Goal: Transaction & Acquisition: Purchase product/service

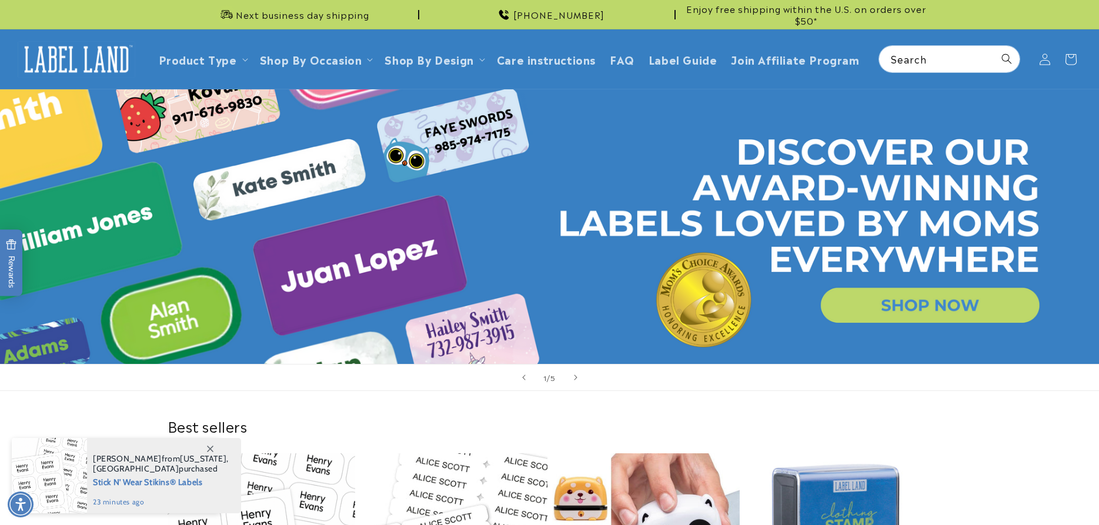
click at [1047, 58] on icon at bounding box center [1045, 60] width 12 height 12
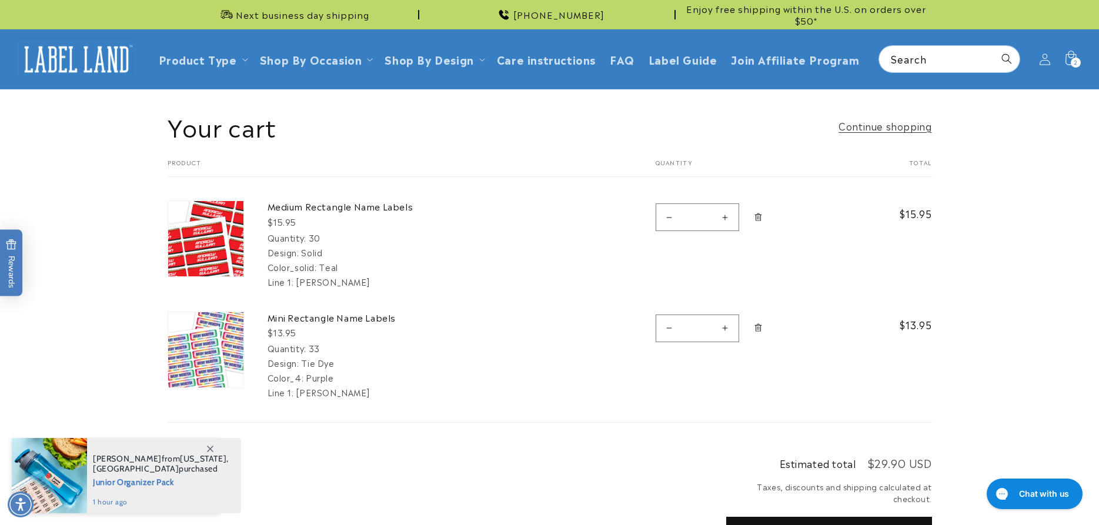
drag, startPoint x: 211, startPoint y: 449, endPoint x: 252, endPoint y: 405, distance: 59.9
click at [211, 448] on icon at bounding box center [210, 449] width 6 height 6
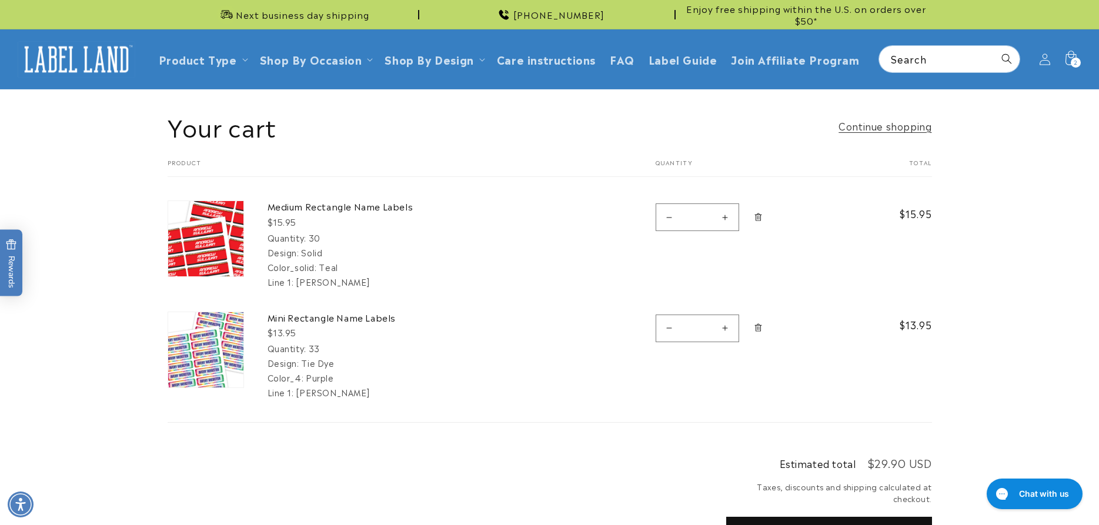
click at [760, 219] on icon "Remove Medium Rectangle Name Labels - 30" at bounding box center [758, 217] width 9 height 9
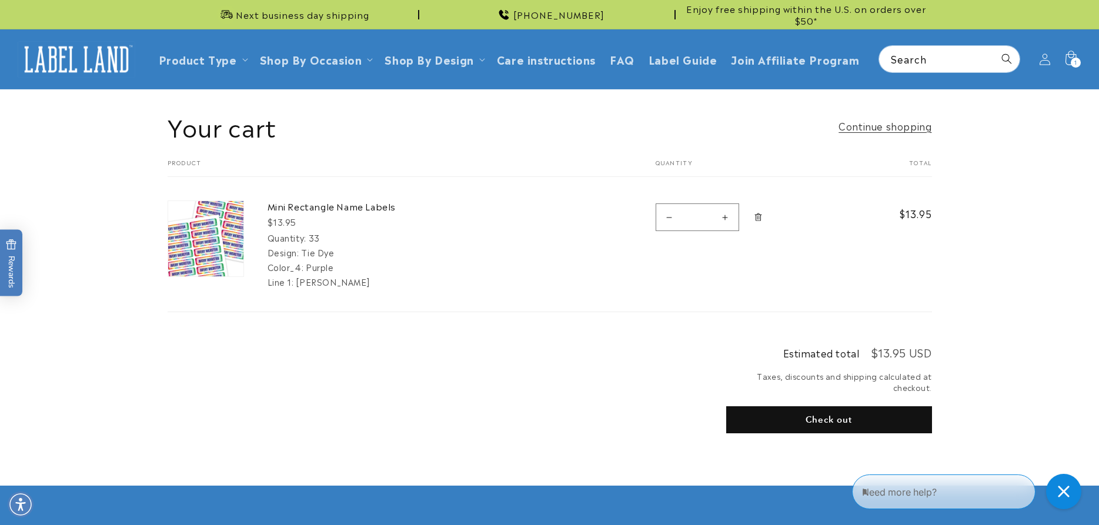
click at [762, 219] on icon "Remove Mini Rectangle Name Labels - 33" at bounding box center [758, 217] width 9 height 9
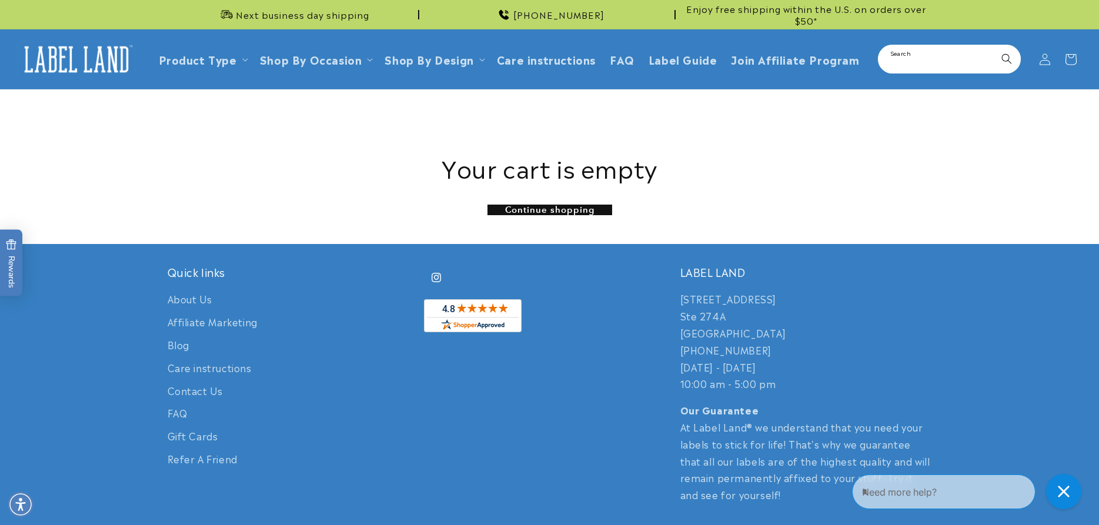
click at [950, 65] on input "Search" at bounding box center [949, 59] width 141 height 26
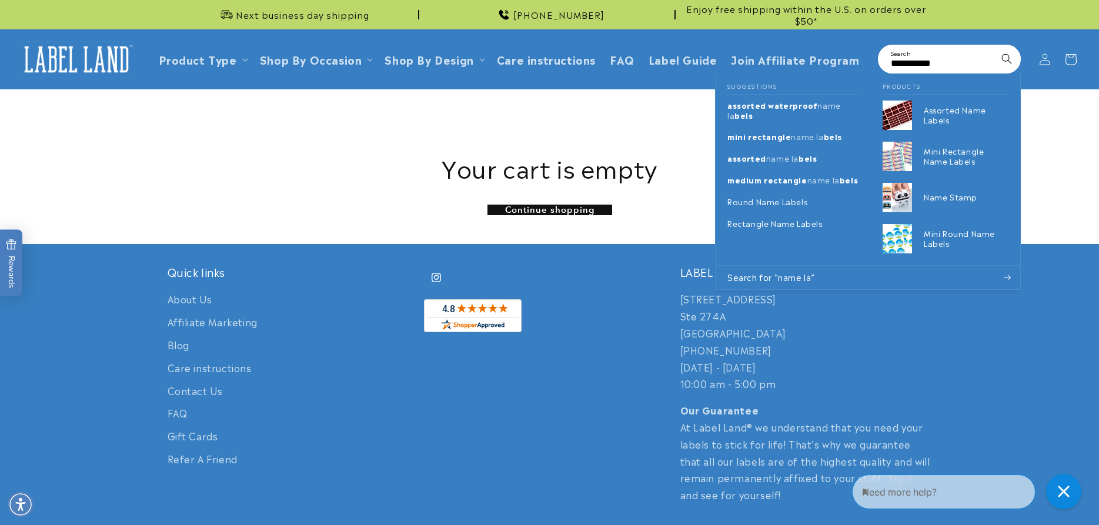
type input "**********"
click at [994, 46] on button "Search" at bounding box center [1007, 59] width 26 height 26
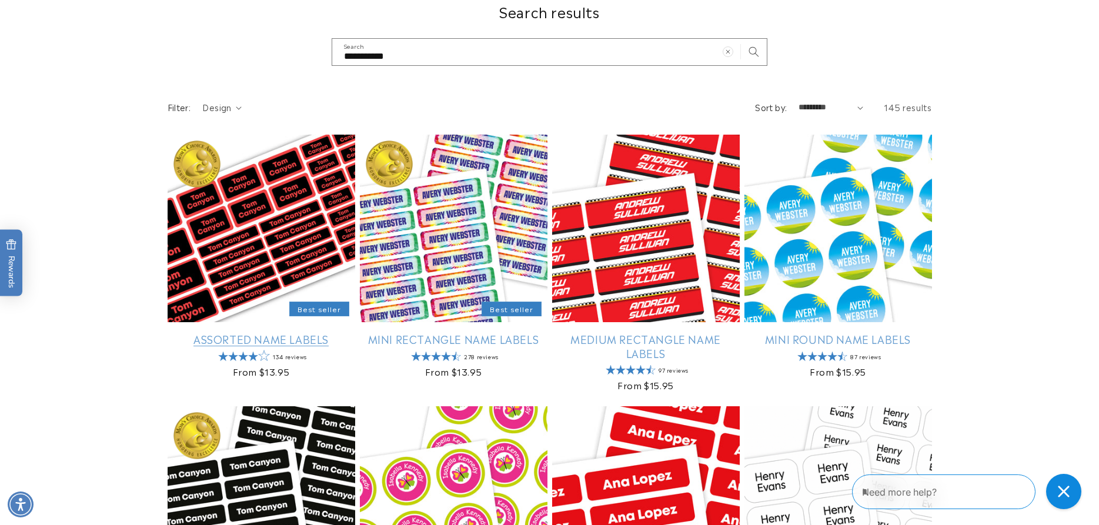
click at [248, 332] on link "Assorted Name Labels" at bounding box center [262, 339] width 188 height 14
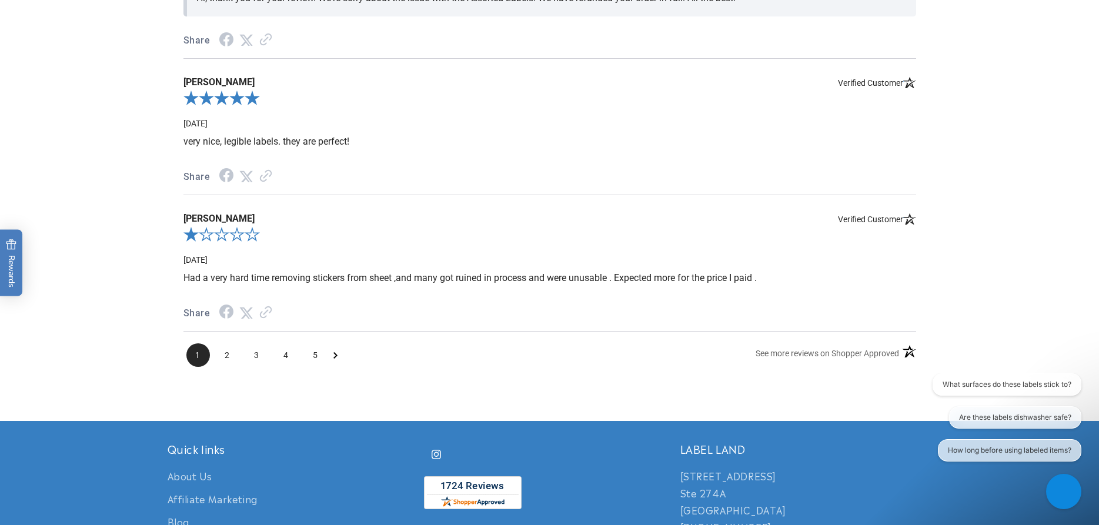
scroll to position [1679, 0]
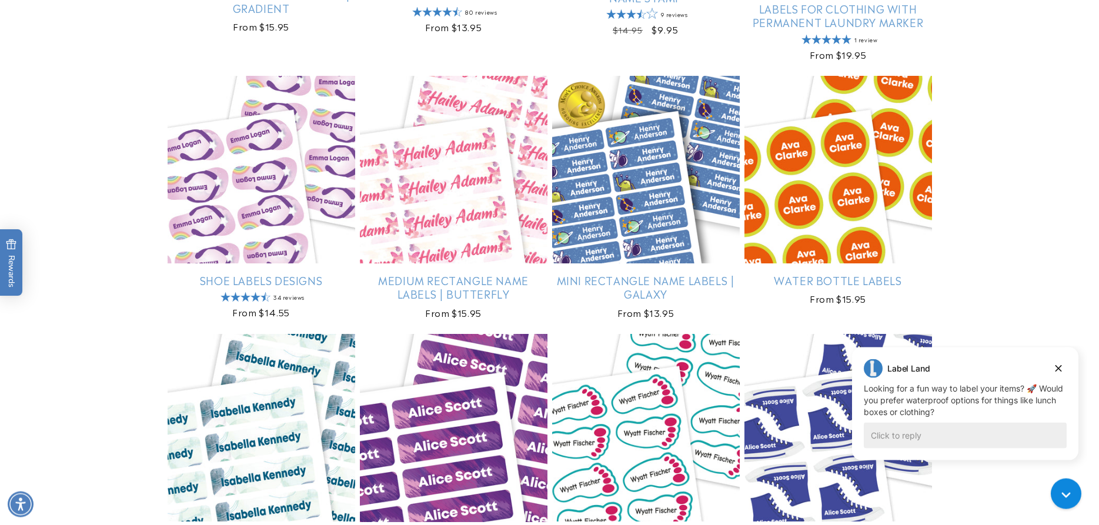
scroll to position [1559, 0]
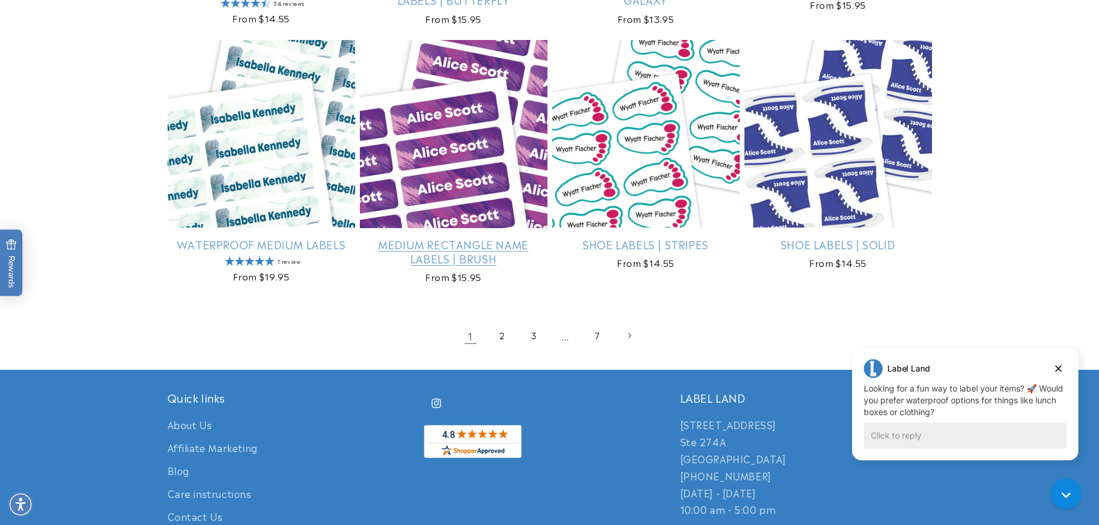
click at [464, 238] on link "Medium Rectangle Name Labels | Brush" at bounding box center [454, 252] width 188 height 28
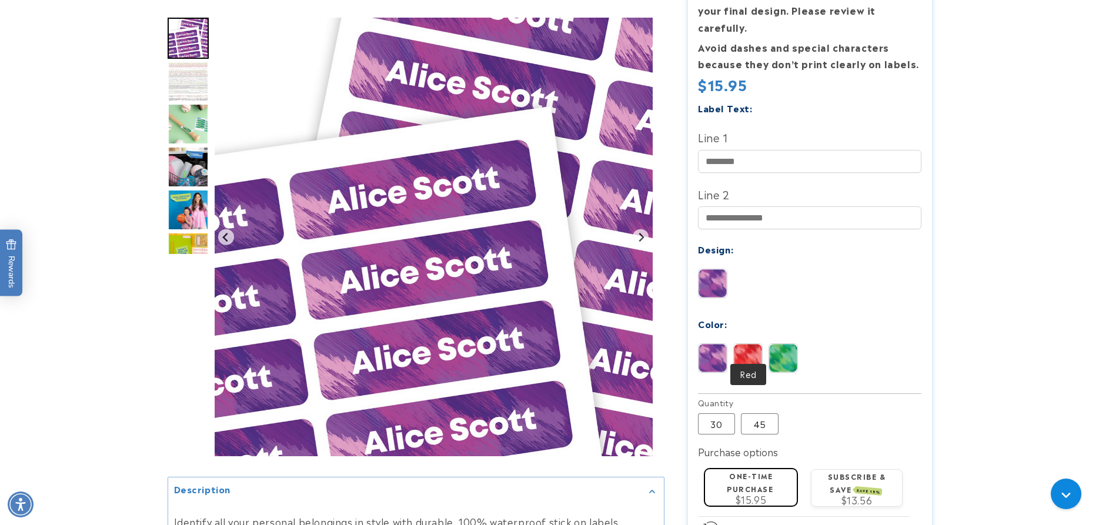
click at [746, 344] on img at bounding box center [748, 358] width 28 height 28
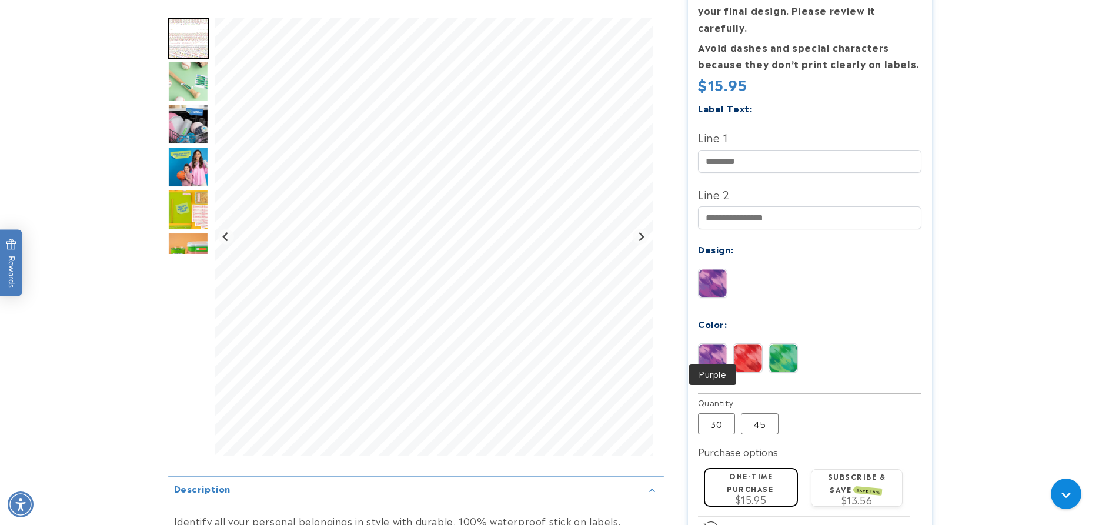
click at [702, 344] on img at bounding box center [713, 358] width 28 height 28
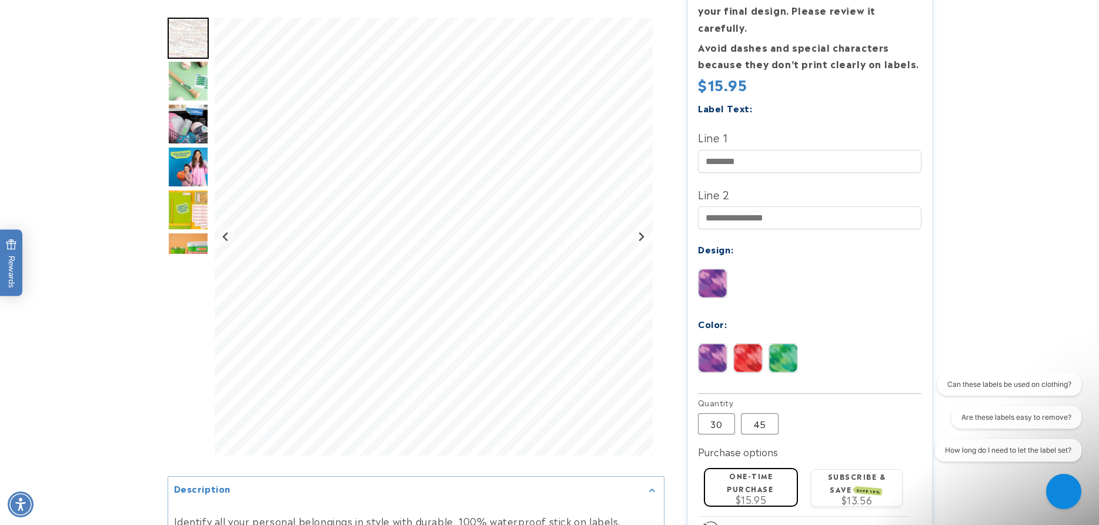
click at [192, 86] on img "Go to slide 3" at bounding box center [188, 81] width 41 height 41
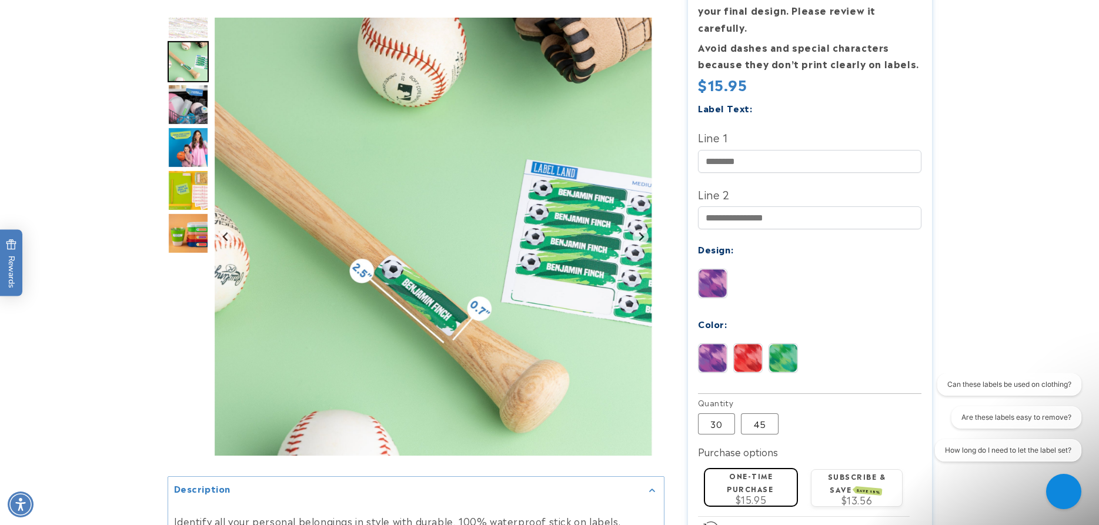
click at [193, 143] on img "Go to slide 5" at bounding box center [188, 147] width 41 height 41
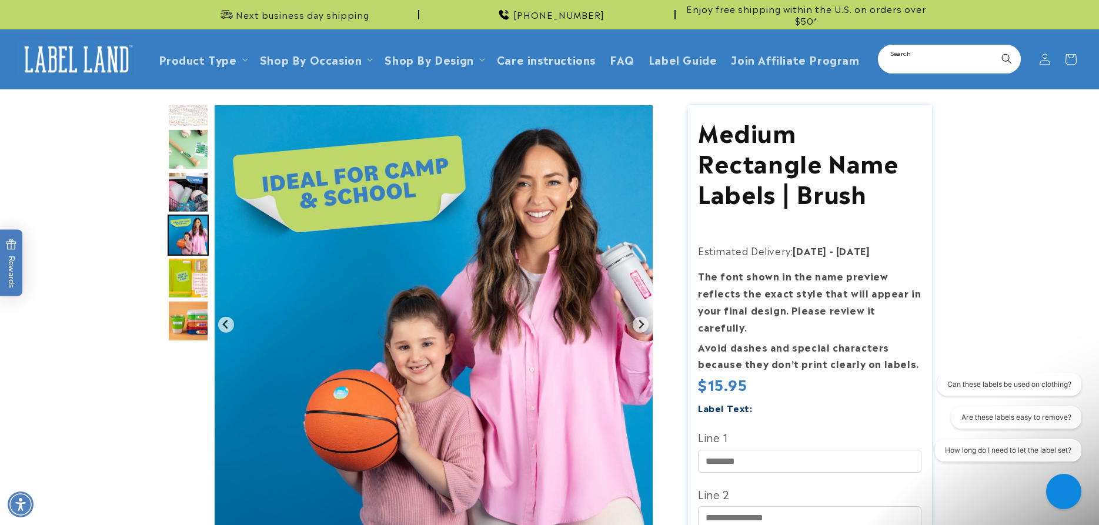
click at [896, 64] on input "Search" at bounding box center [949, 59] width 141 height 26
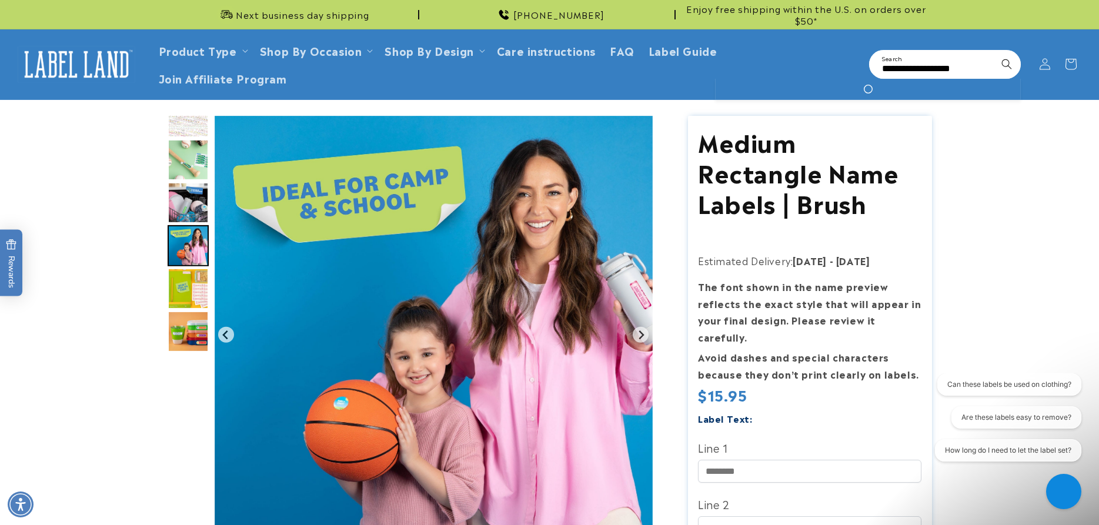
type input "**********"
click at [994, 51] on button "Search" at bounding box center [1007, 64] width 26 height 26
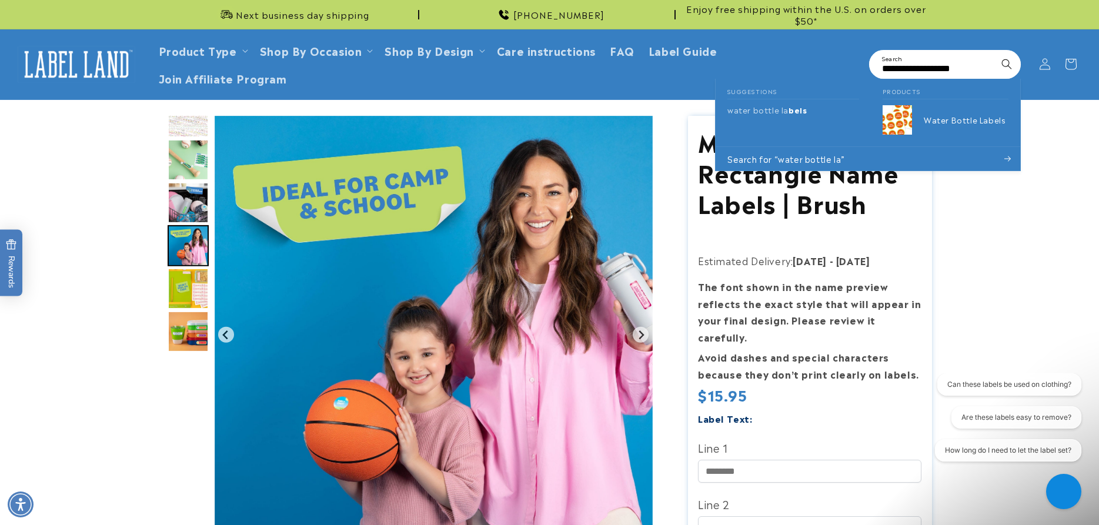
scroll to position [0, 9]
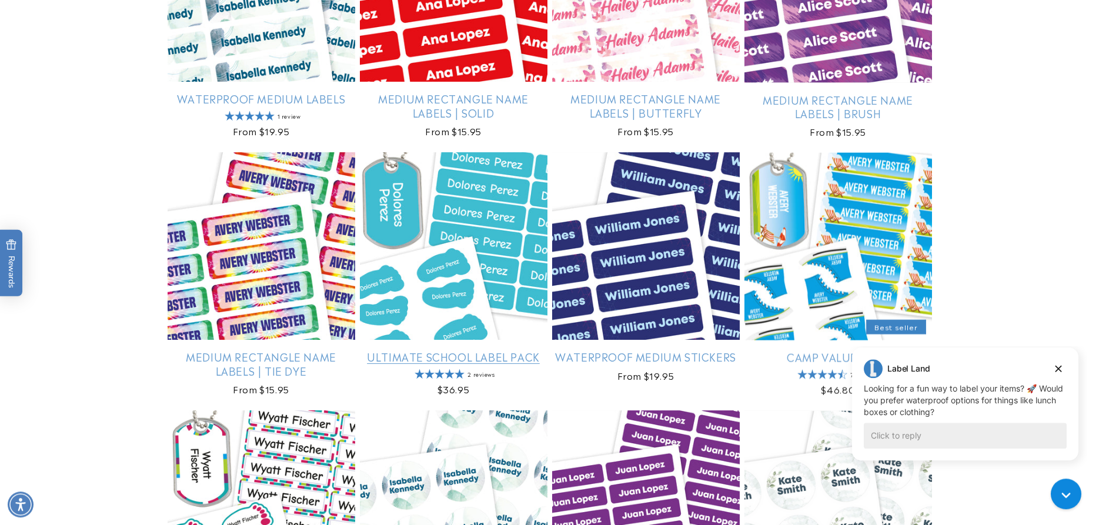
scroll to position [660, 0]
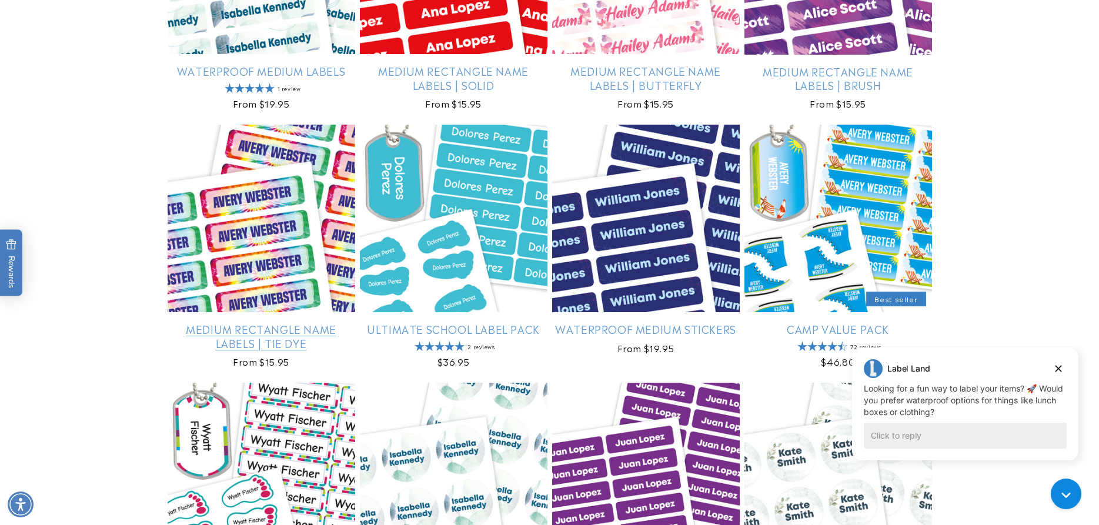
click at [237, 322] on link "Medium Rectangle Name Labels | Tie Dye" at bounding box center [262, 336] width 188 height 28
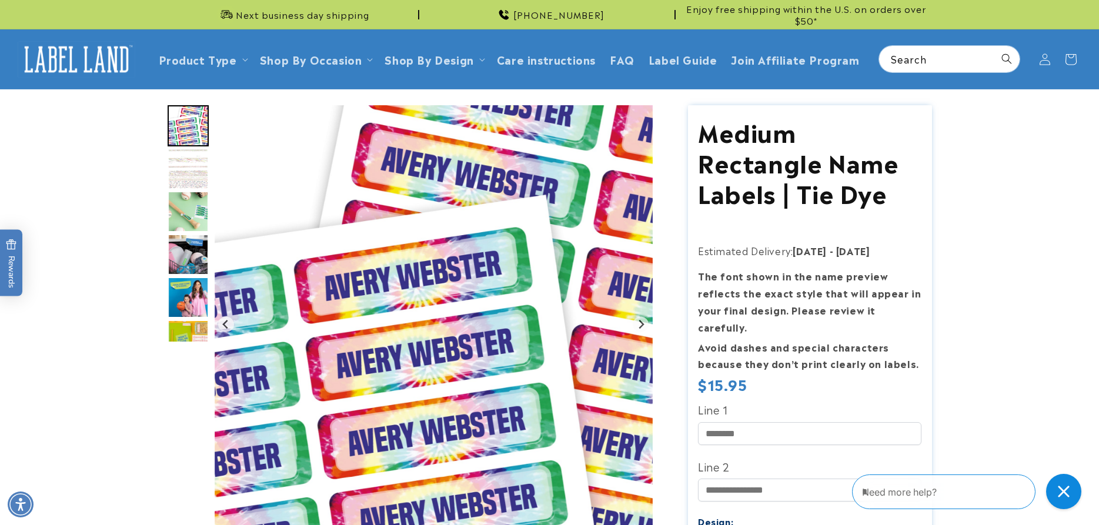
click at [188, 218] on img "Go to slide 3" at bounding box center [188, 211] width 41 height 41
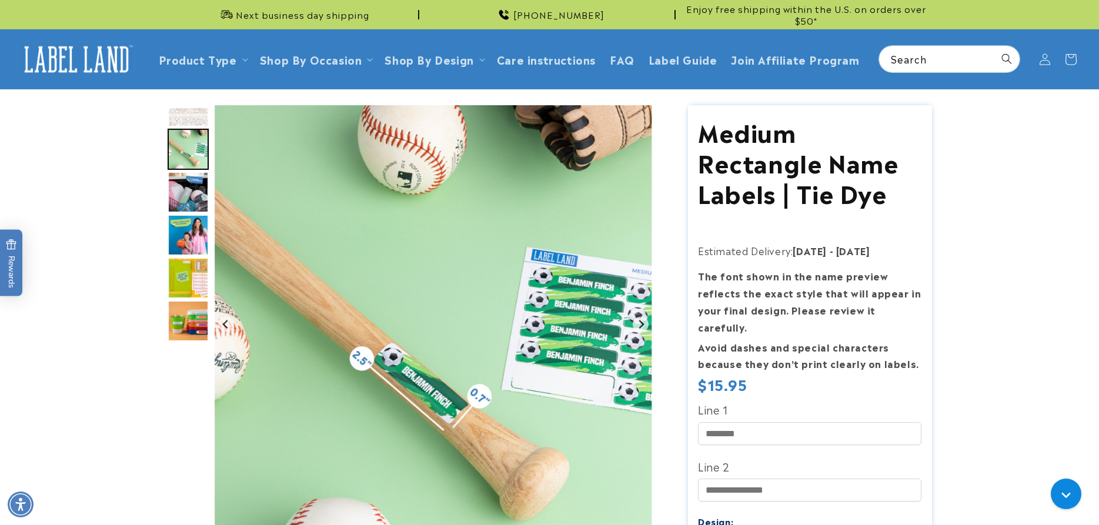
click at [193, 278] on img "Go to slide 6" at bounding box center [188, 278] width 41 height 41
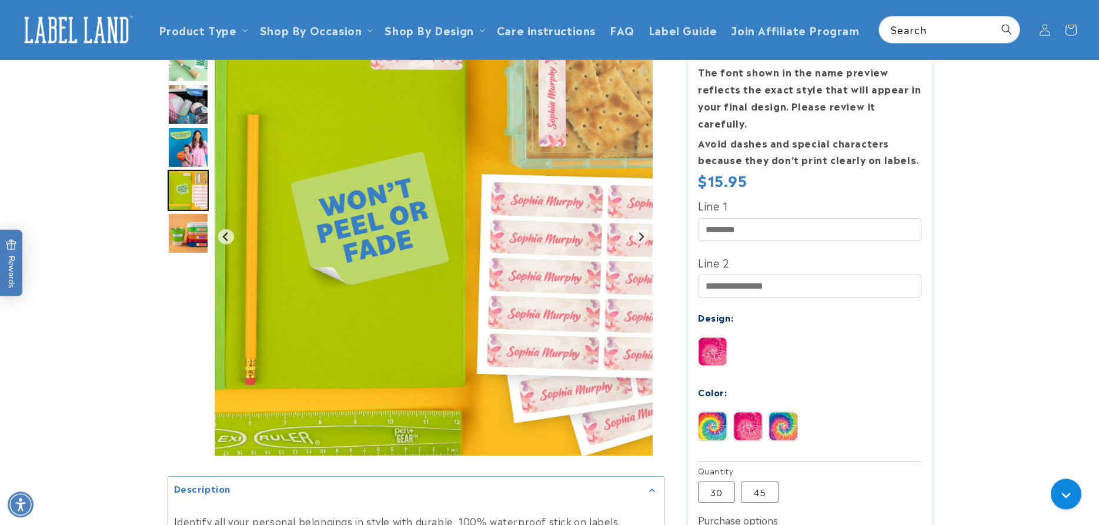
scroll to position [180, 0]
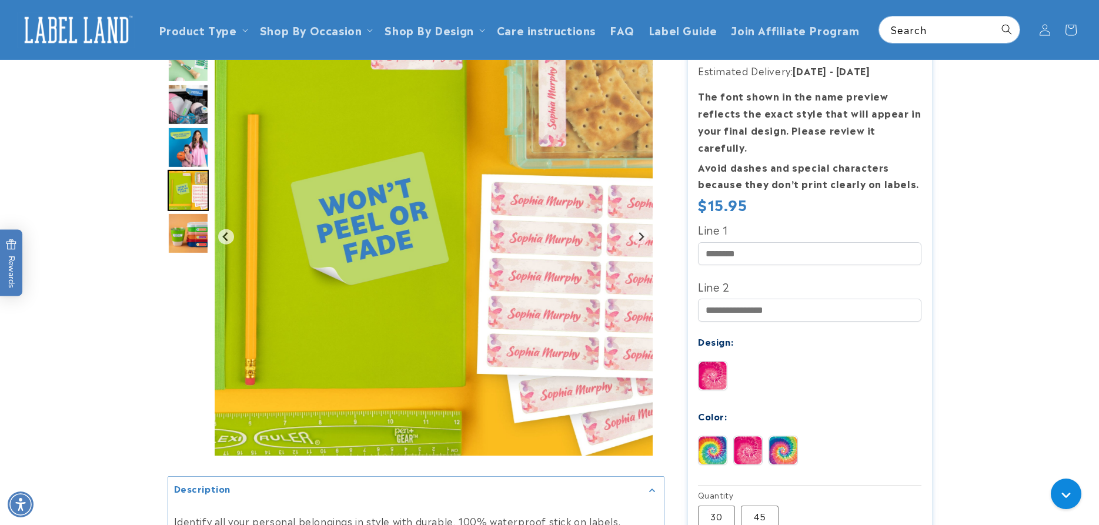
click at [714, 436] on img at bounding box center [713, 450] width 28 height 28
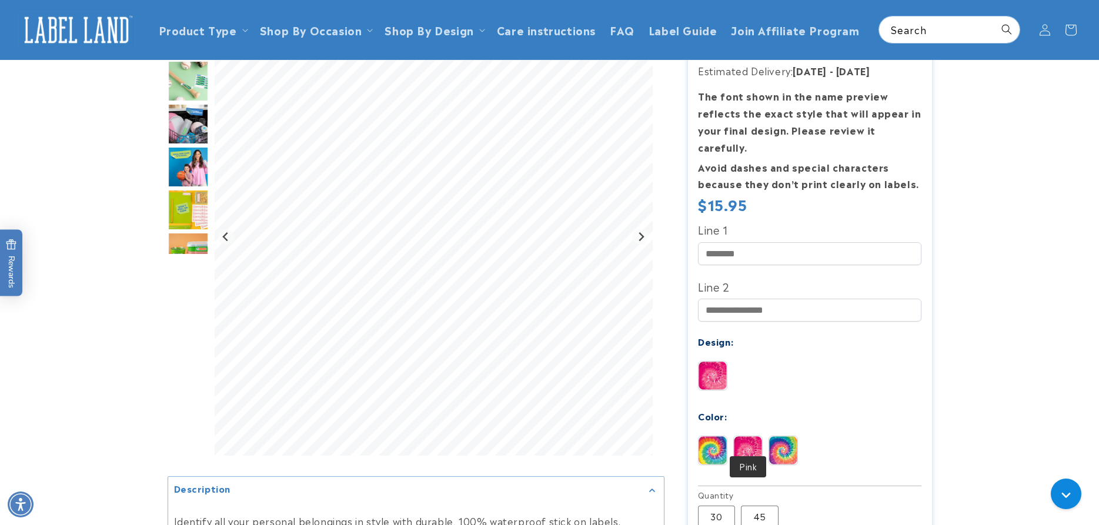
click at [734, 436] on div at bounding box center [747, 450] width 29 height 29
click at [781, 436] on img at bounding box center [783, 450] width 28 height 28
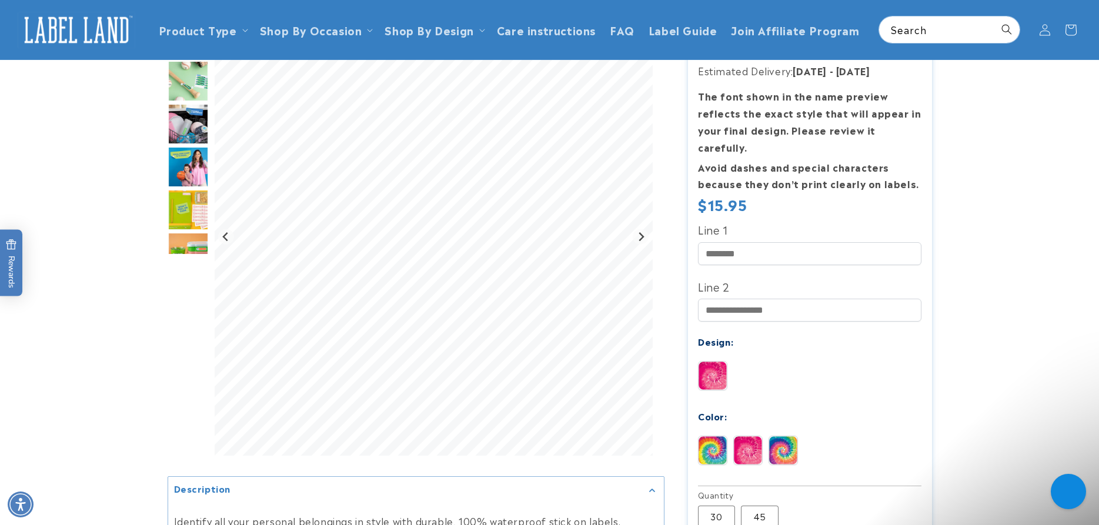
click at [773, 437] on img at bounding box center [783, 450] width 28 height 28
click at [718, 436] on img at bounding box center [713, 450] width 28 height 28
drag, startPoint x: 723, startPoint y: 430, endPoint x: 728, endPoint y: 440, distance: 11.0
click at [723, 436] on img at bounding box center [713, 450] width 28 height 28
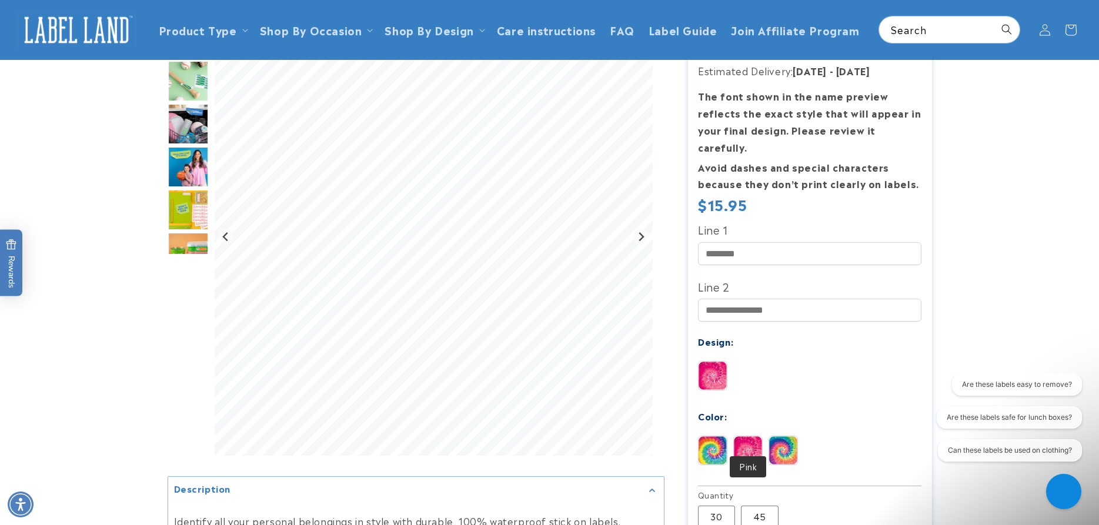
click at [743, 436] on img at bounding box center [748, 450] width 28 height 28
click at [787, 436] on img at bounding box center [783, 450] width 28 height 28
click at [712, 436] on img at bounding box center [713, 450] width 28 height 28
click at [750, 440] on img at bounding box center [748, 450] width 28 height 28
click at [789, 436] on img at bounding box center [783, 450] width 28 height 28
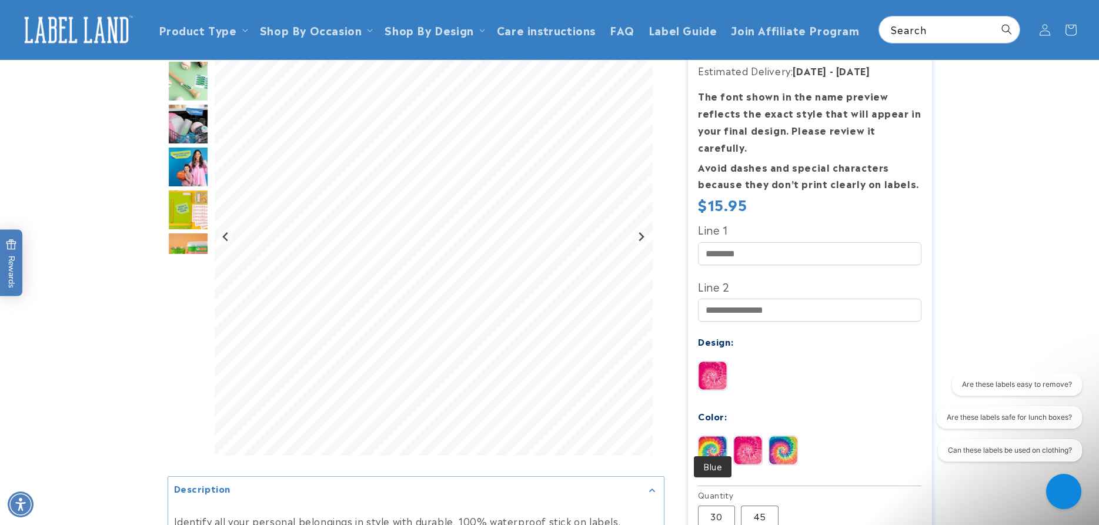
click at [719, 440] on img at bounding box center [713, 450] width 28 height 28
click at [749, 247] on input "Line 1" at bounding box center [809, 253] width 223 height 23
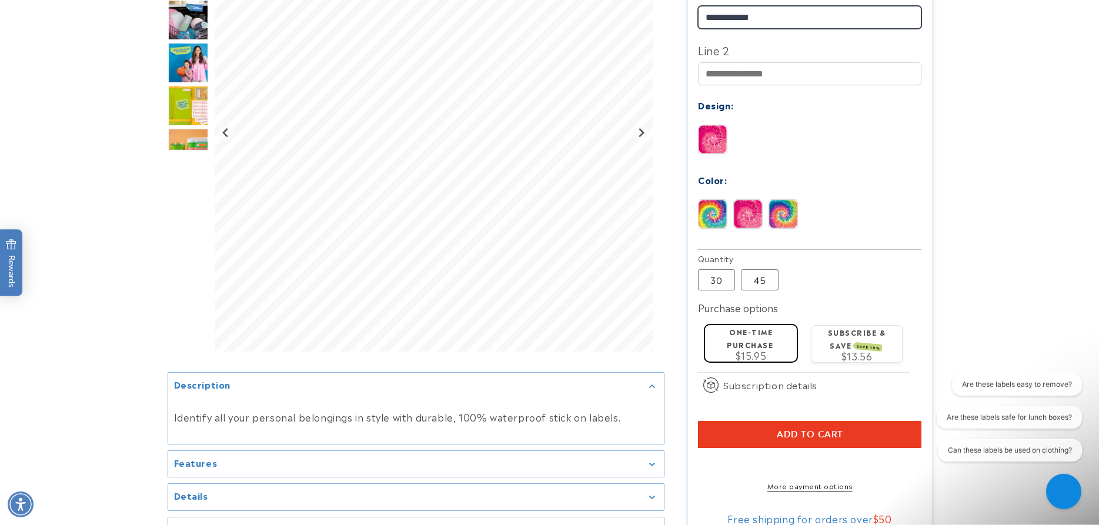
scroll to position [420, 0]
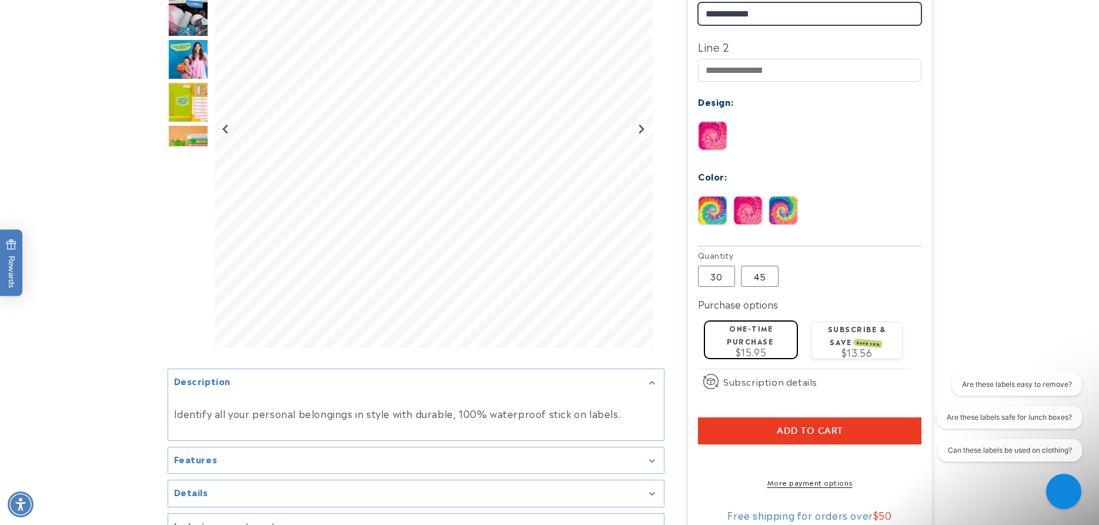
type input "**********"
click at [828, 417] on button "Add to cart" at bounding box center [809, 430] width 223 height 27
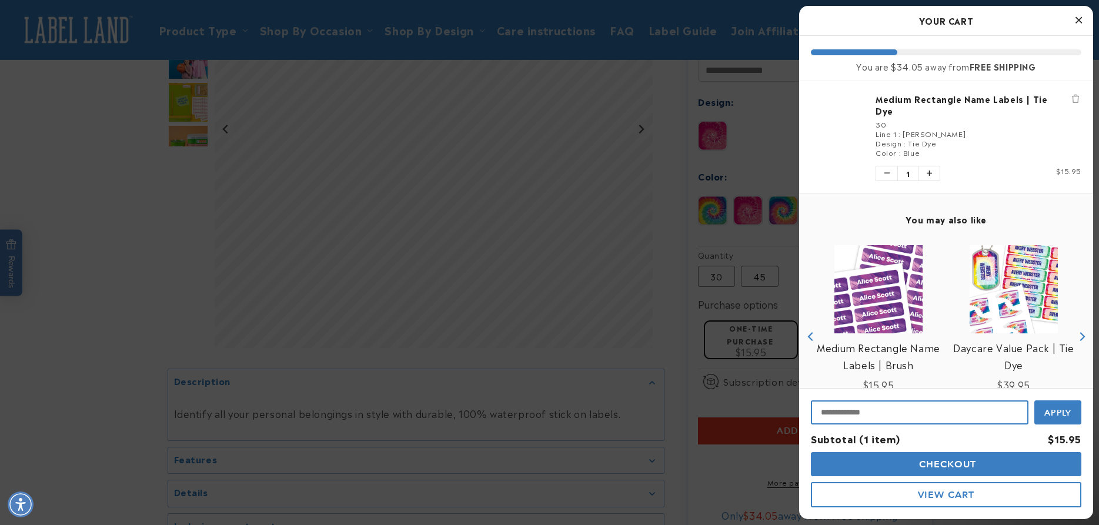
click at [853, 420] on input "Input Discount" at bounding box center [920, 412] width 218 height 24
type input "**********"
click at [1047, 409] on span "Apply" at bounding box center [1058, 411] width 28 height 11
click at [976, 467] on span "Checkout" at bounding box center [946, 464] width 61 height 11
